Goal: Information Seeking & Learning: Learn about a topic

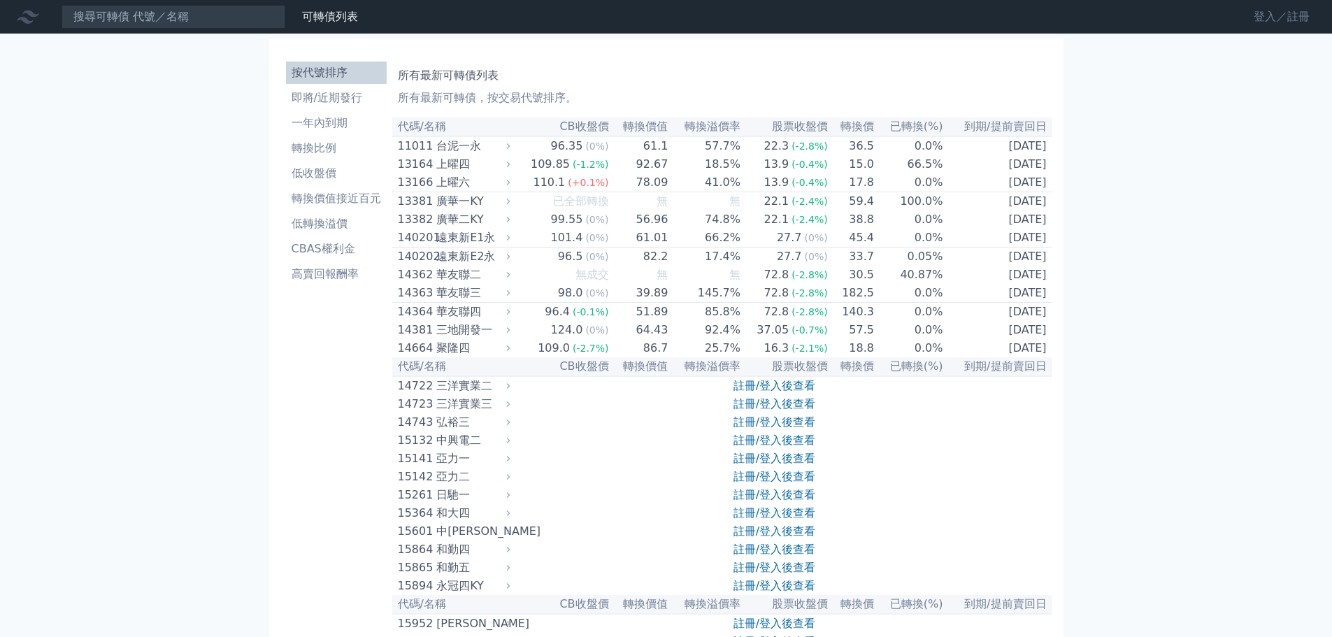
click at [1253, 16] on link "登入／註冊" at bounding box center [1281, 17] width 78 height 22
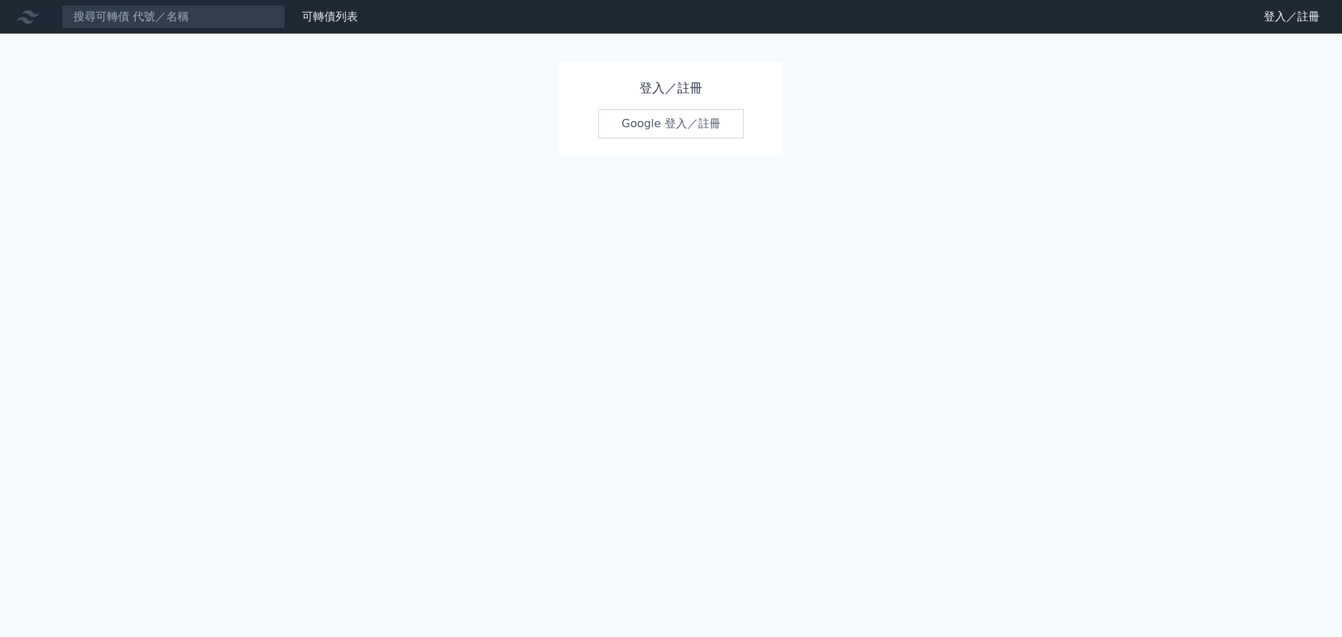
click at [701, 133] on link "Google 登入／註冊" at bounding box center [670, 123] width 145 height 29
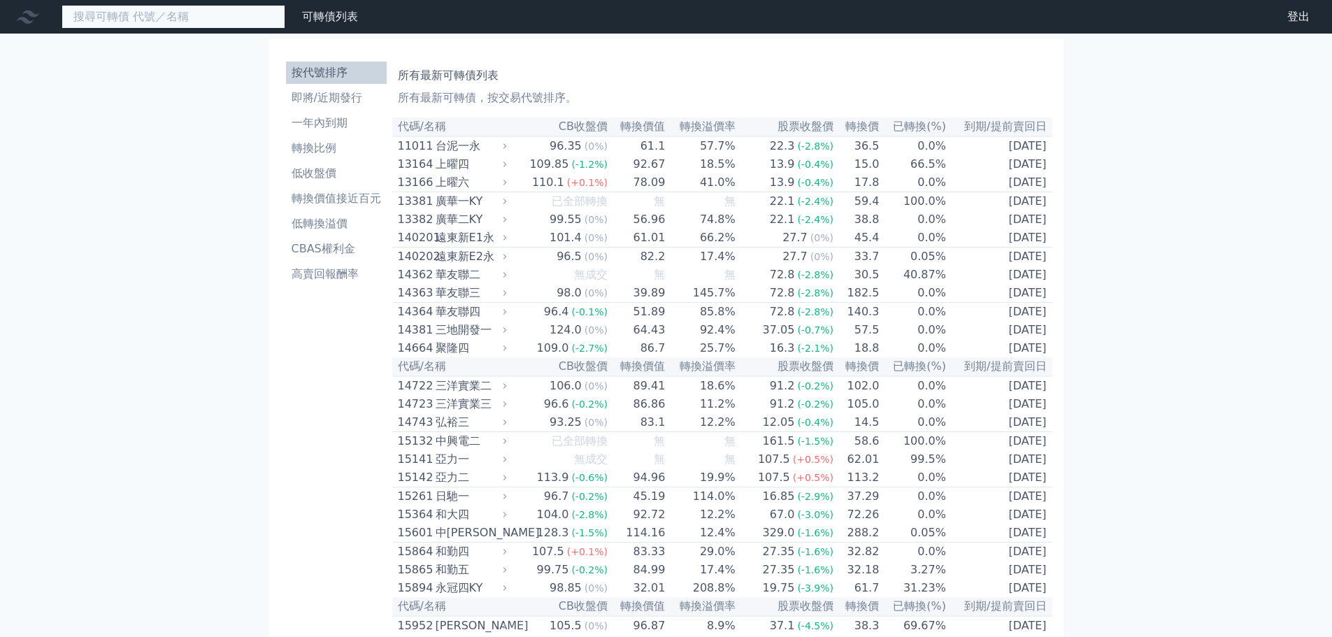
click at [135, 20] on input at bounding box center [174, 17] width 224 height 24
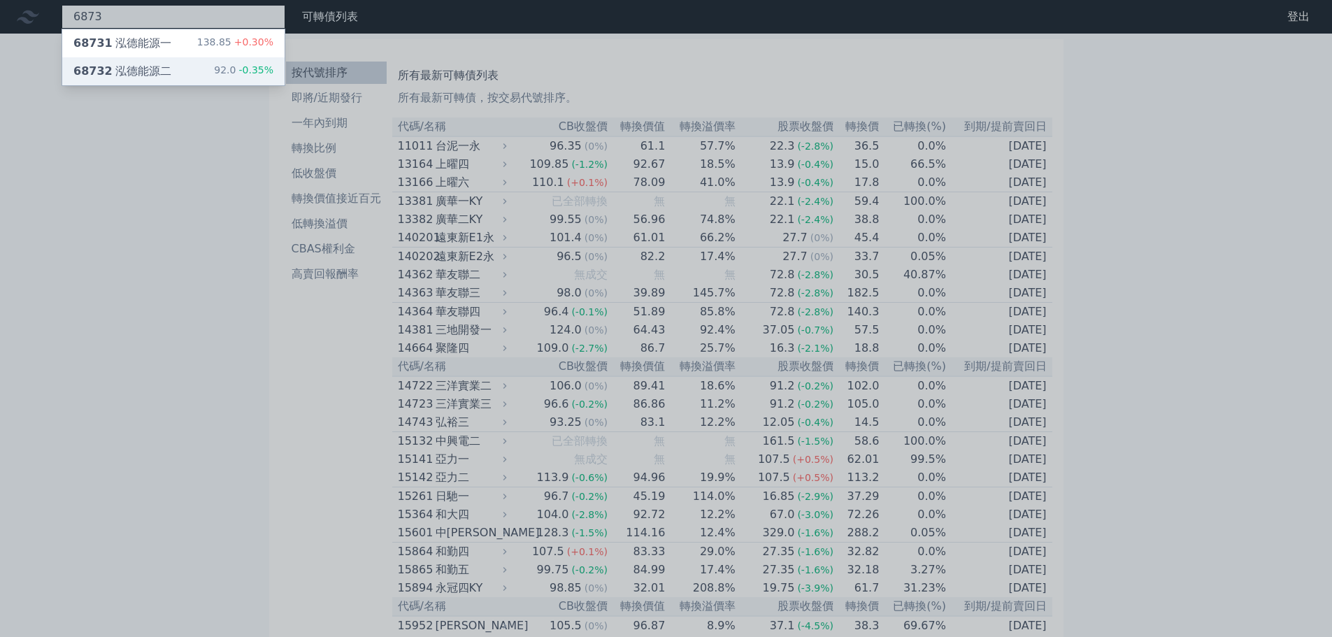
type input "6873"
click at [194, 74] on div "68732 泓德能源二 92.0 -0.35%" at bounding box center [173, 71] width 222 height 28
